Goal: Information Seeking & Learning: Compare options

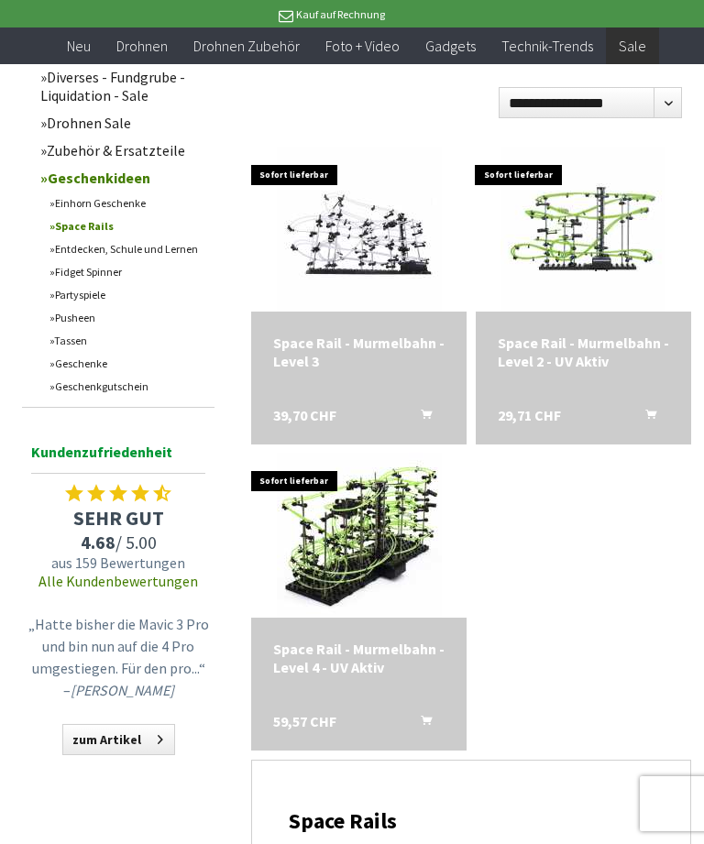
scroll to position [612, 0]
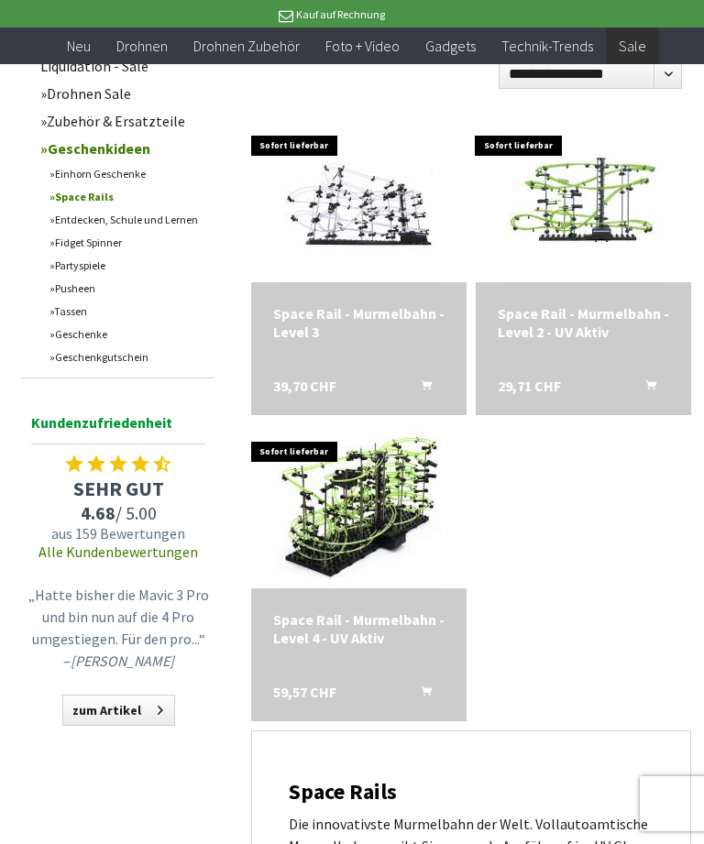
click at [335, 556] on img at bounding box center [359, 506] width 165 height 165
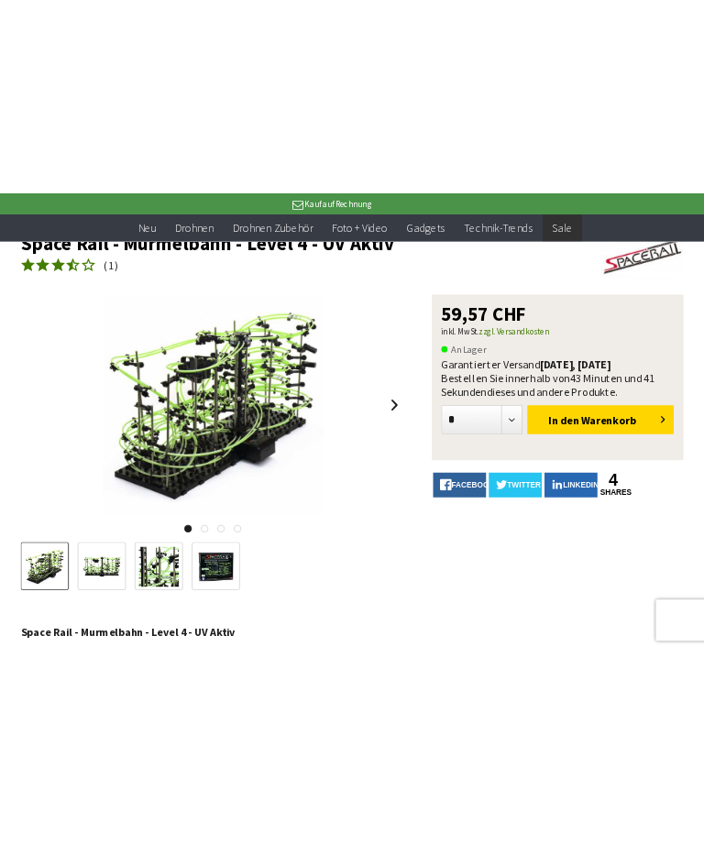
scroll to position [129, 0]
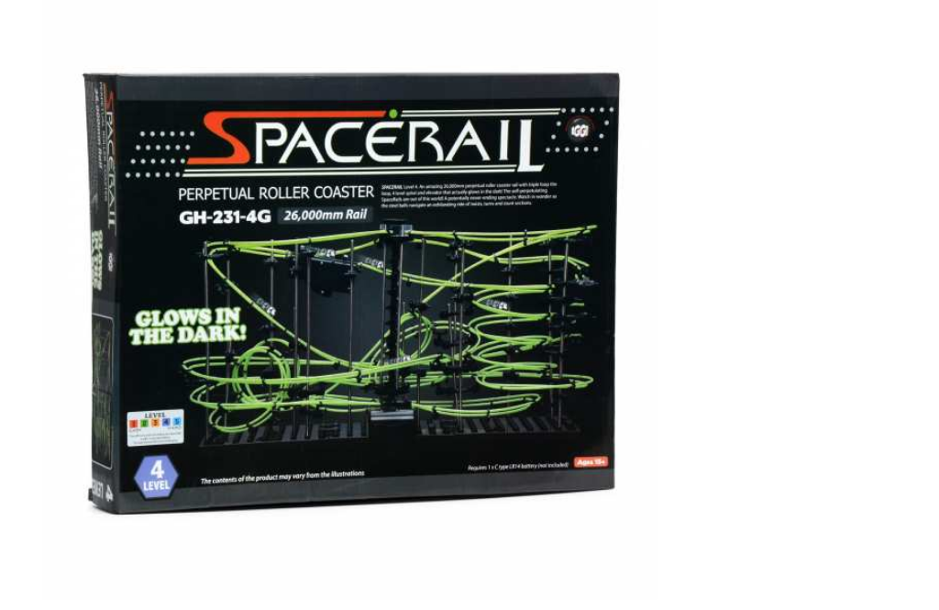
click at [415, 153] on div at bounding box center [284, 272] width 513 height 293
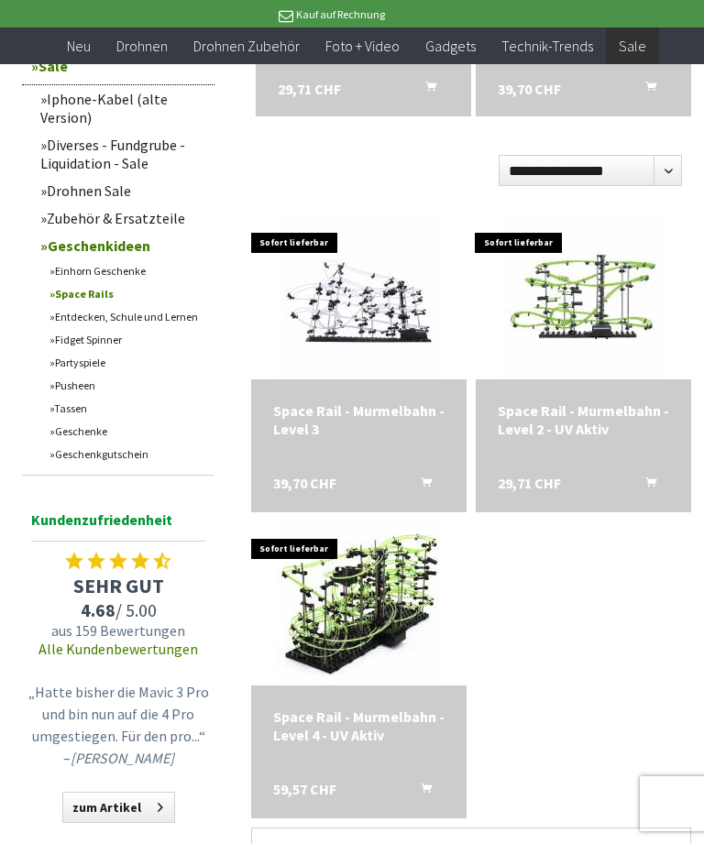
scroll to position [512, 0]
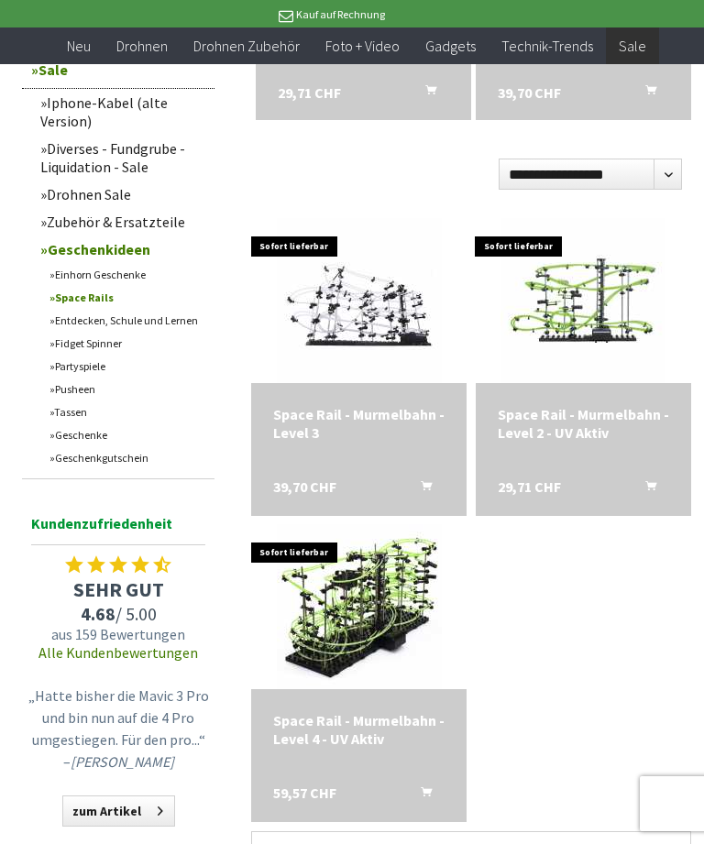
click at [578, 409] on div "Space Rail - Murmelbahn - Level 2 - UV Aktiv" at bounding box center [583, 423] width 171 height 37
